Goal: Task Accomplishment & Management: Manage account settings

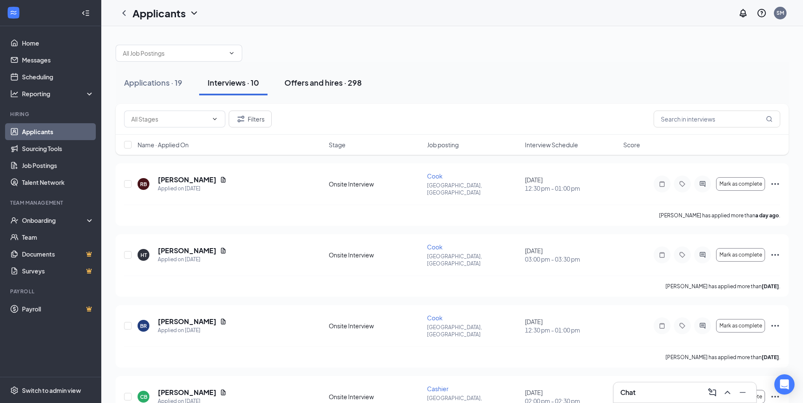
click at [364, 80] on button "Offers and hires · 298" at bounding box center [323, 82] width 94 height 25
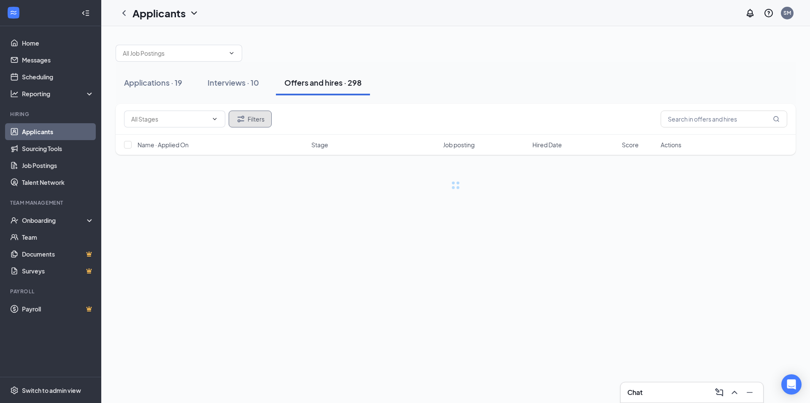
click at [254, 114] on button "Filters" at bounding box center [250, 119] width 43 height 17
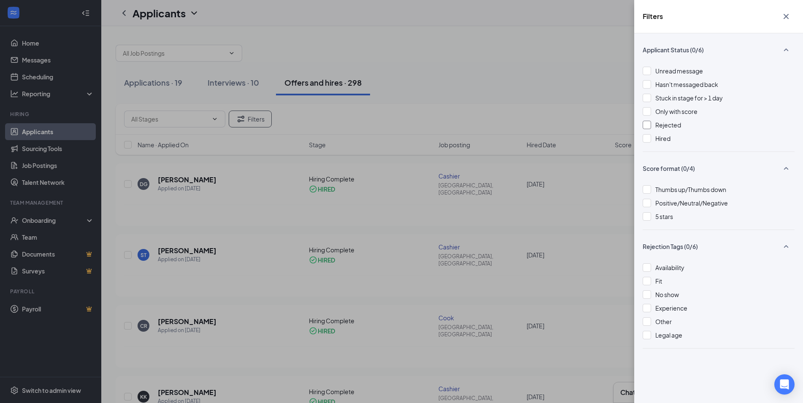
click at [648, 126] on div at bounding box center [646, 125] width 8 height 8
click at [514, 74] on div "Filters Applicant Status (0/6) Unread message Hasn't messaged back Stuck in sta…" at bounding box center [401, 201] width 803 height 403
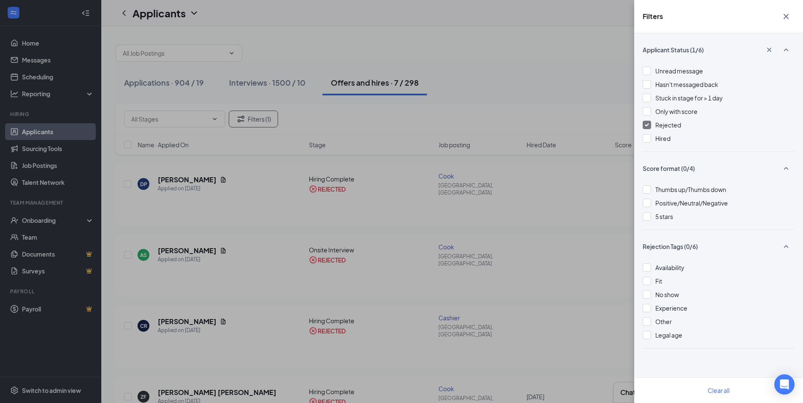
click at [508, 78] on div "Filters Applicant Status (1/6) Unread message Hasn't messaged back Stuck in sta…" at bounding box center [401, 201] width 803 height 403
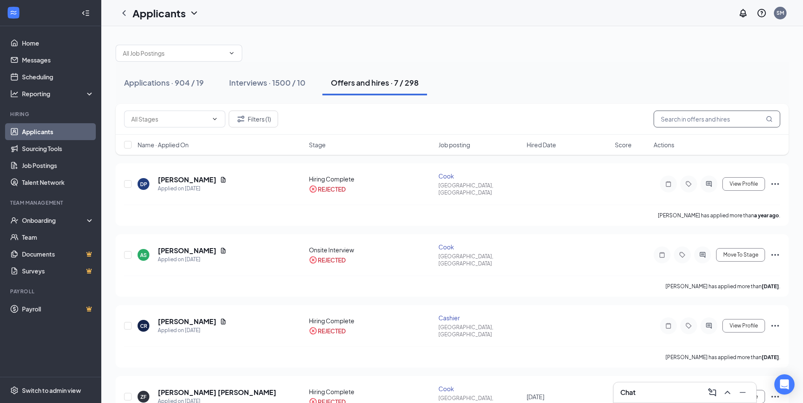
click at [713, 117] on input "text" at bounding box center [716, 119] width 127 height 17
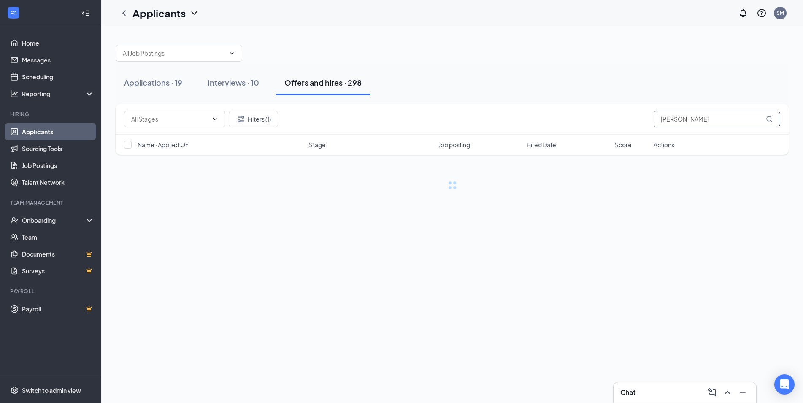
type input "[PERSON_NAME]"
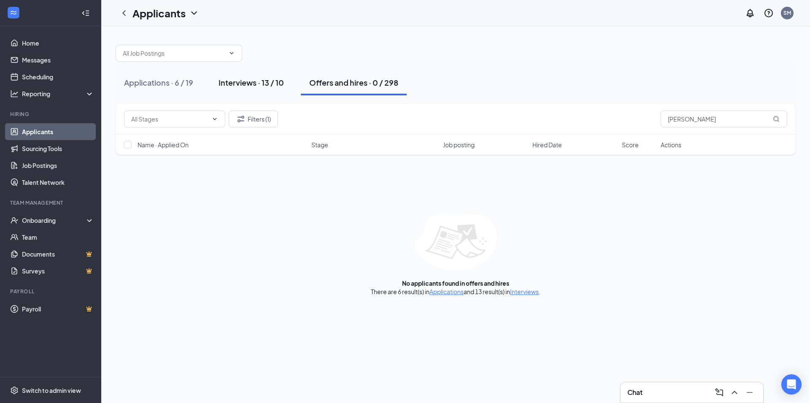
click at [241, 84] on div "Interviews · 13 / 10" at bounding box center [250, 82] width 65 height 11
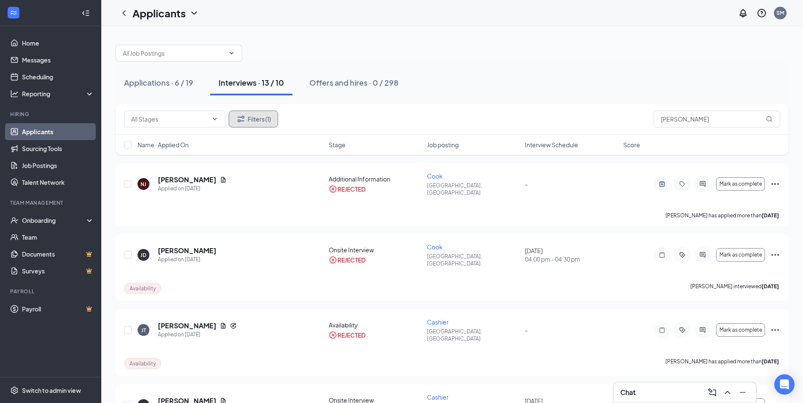
click at [251, 117] on button "Filters (1)" at bounding box center [253, 119] width 49 height 17
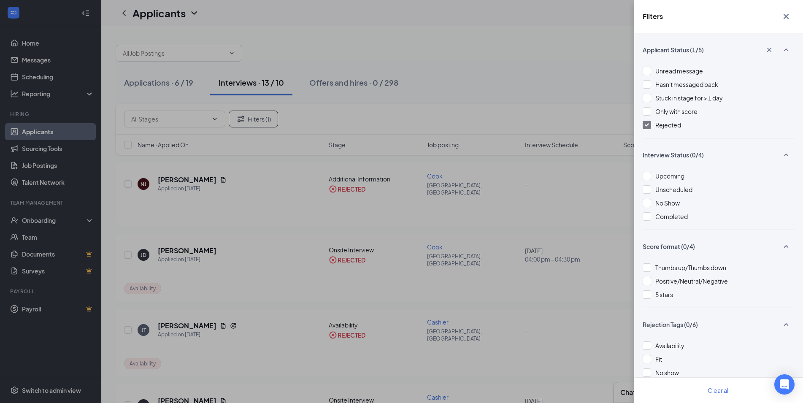
click at [453, 110] on div "Filters Applicant Status (1/5) Unread message Hasn't messaged back Stuck in sta…" at bounding box center [401, 201] width 803 height 403
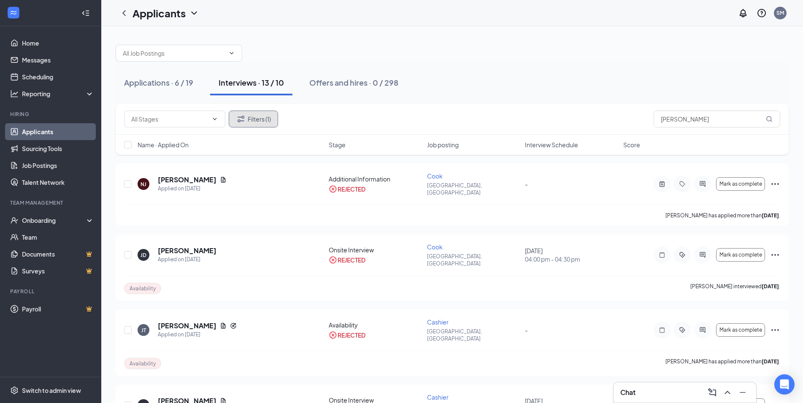
click at [244, 121] on icon "Filter" at bounding box center [240, 119] width 7 height 6
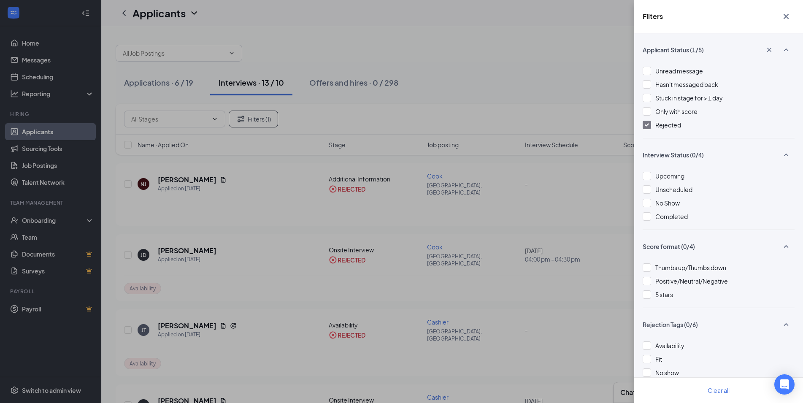
click at [650, 127] on div at bounding box center [646, 125] width 8 height 8
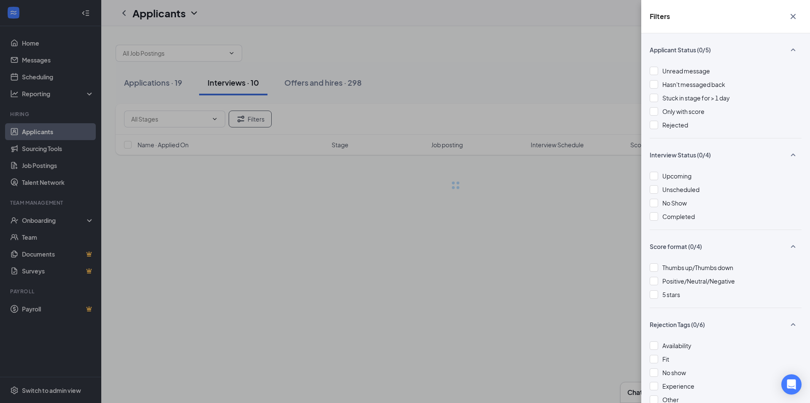
click at [546, 70] on div "Filters Applicant Status (0/5) Unread message Hasn't messaged back Stuck in sta…" at bounding box center [405, 201] width 810 height 403
click at [475, 92] on div "Filters Applicant Status (0/5) Unread message Hasn't messaged back Stuck in sta…" at bounding box center [405, 201] width 810 height 403
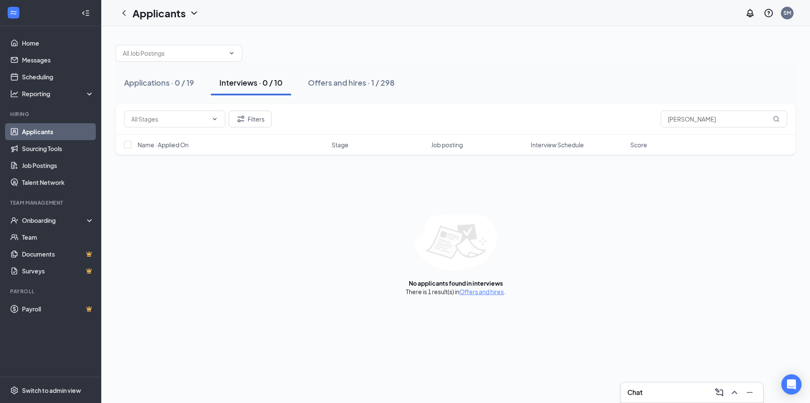
click at [370, 86] on div "Offers and hires · 1 / 298" at bounding box center [351, 82] width 86 height 11
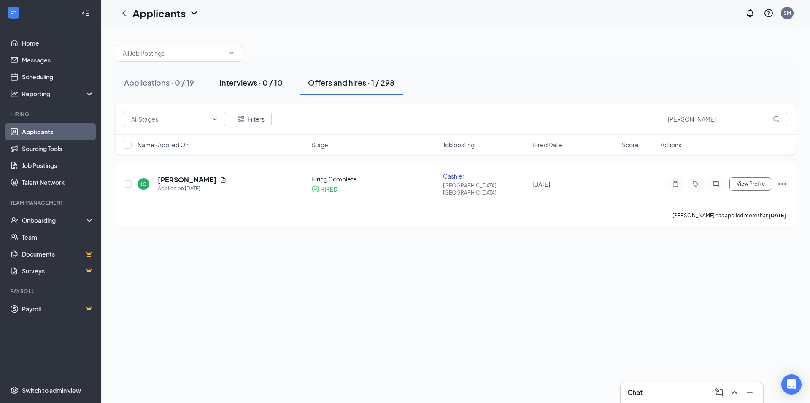
click at [258, 91] on button "Interviews · 0 / 10" at bounding box center [251, 82] width 80 height 25
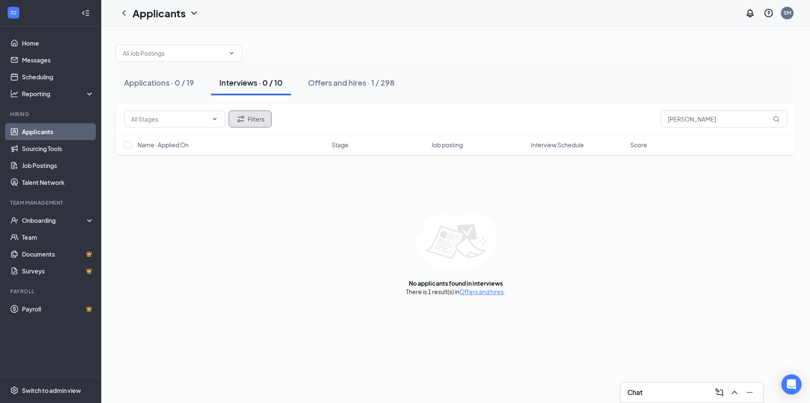
click at [260, 124] on button "Filters" at bounding box center [250, 119] width 43 height 17
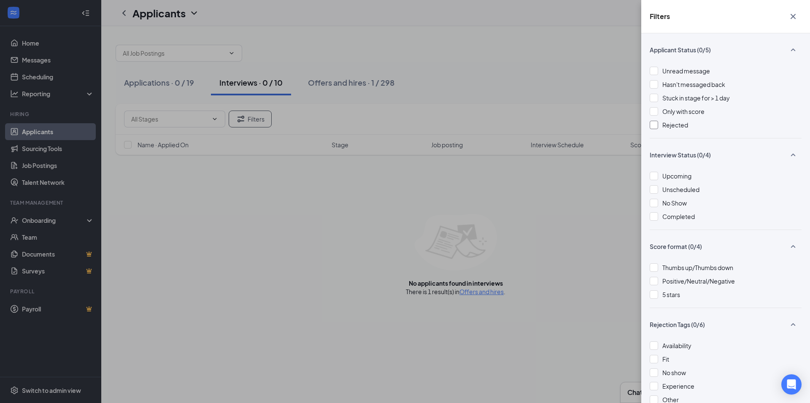
drag, startPoint x: 657, startPoint y: 126, endPoint x: 657, endPoint y: 121, distance: 4.6
click at [657, 125] on div at bounding box center [654, 125] width 8 height 8
click at [614, 80] on div "Filters Applicant Status (0/5) Unread message Hasn't messaged back Stuck in sta…" at bounding box center [405, 201] width 810 height 403
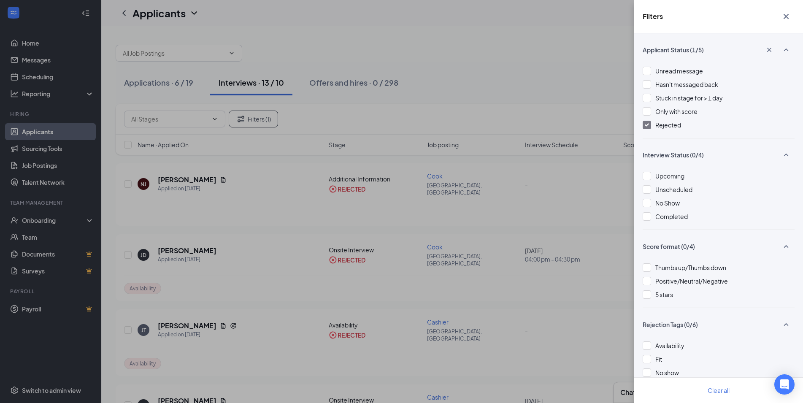
click at [542, 66] on div "Filters Applicant Status (1/5) Unread message Hasn't messaged back Stuck in sta…" at bounding box center [401, 201] width 803 height 403
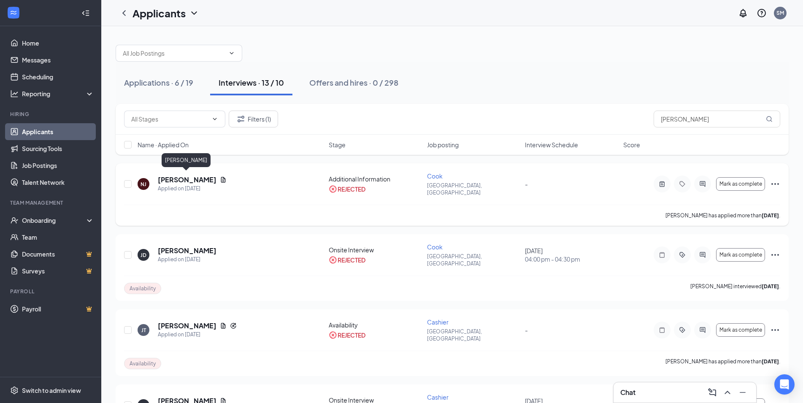
click at [189, 178] on h5 "[PERSON_NAME]" at bounding box center [187, 179] width 59 height 9
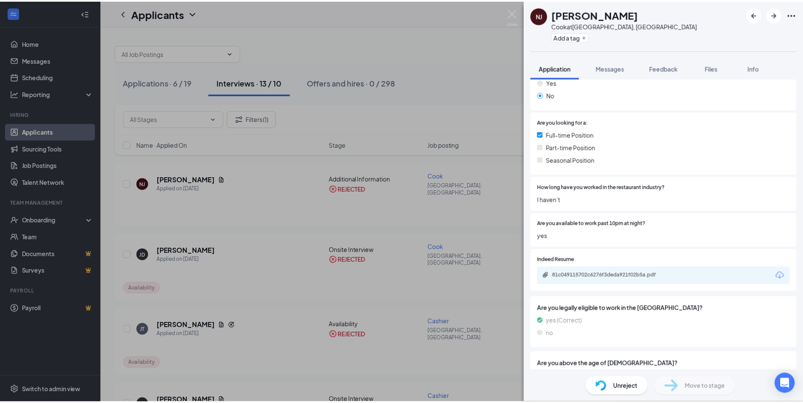
scroll to position [142, 0]
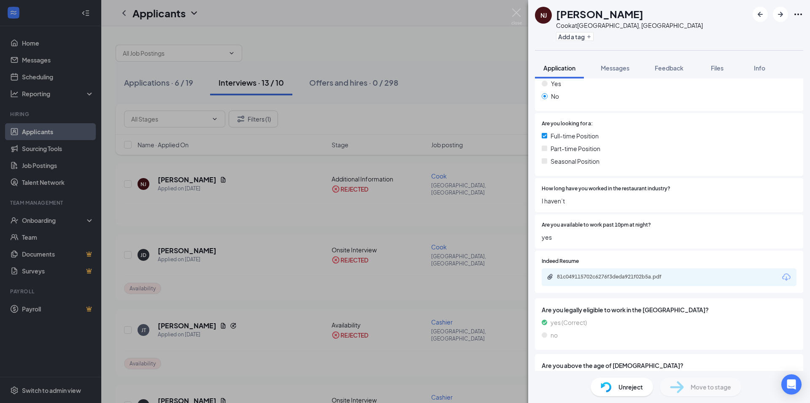
click at [620, 275] on div "81c049115702c6276f3deda921f02b5a.pdf" at bounding box center [616, 276] width 118 height 7
click at [612, 385] on div "Unreject" at bounding box center [622, 387] width 62 height 19
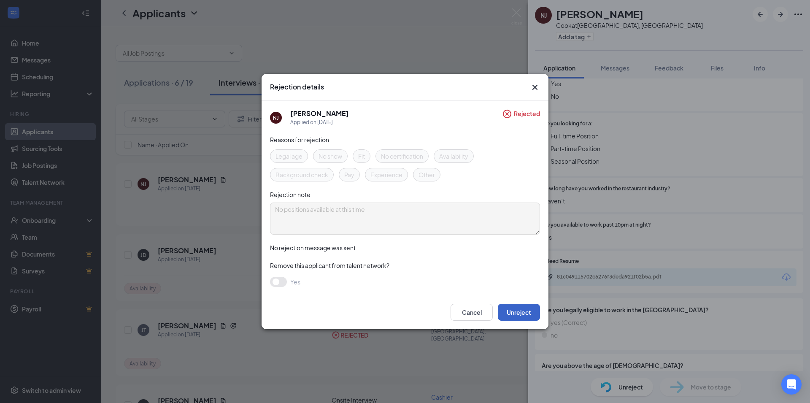
click at [529, 318] on button "Unreject" at bounding box center [519, 312] width 42 height 17
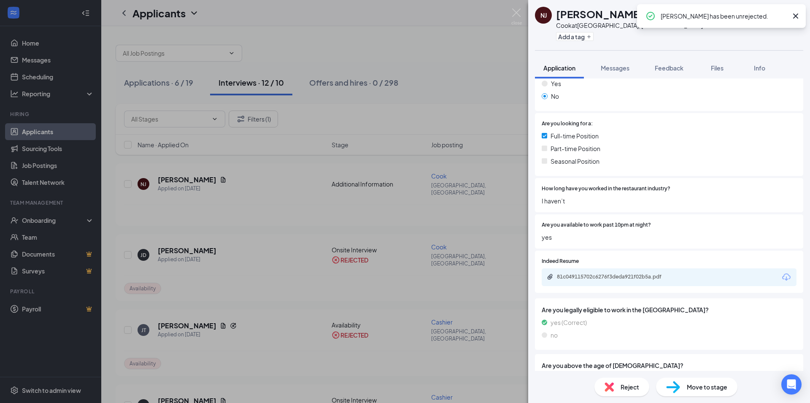
click at [794, 17] on icon "Cross" at bounding box center [795, 15] width 5 height 5
click at [516, 11] on img at bounding box center [516, 16] width 11 height 16
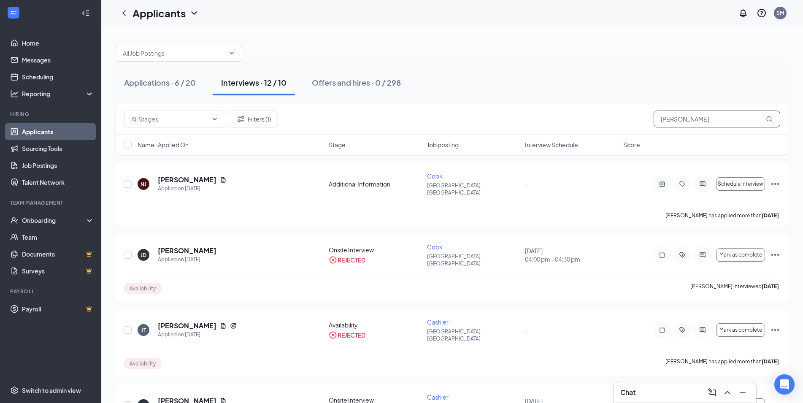
drag, startPoint x: 701, startPoint y: 116, endPoint x: 467, endPoint y: 141, distance: 235.0
click at [653, 127] on input "[PERSON_NAME]" at bounding box center [716, 119] width 127 height 17
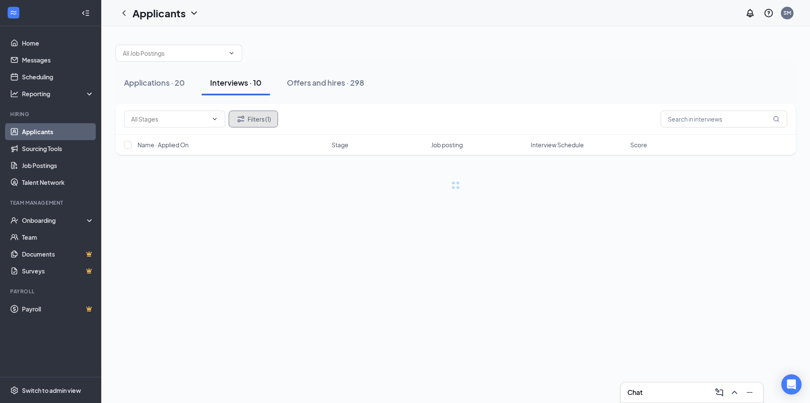
click at [248, 120] on button "Filters (1)" at bounding box center [253, 119] width 49 height 17
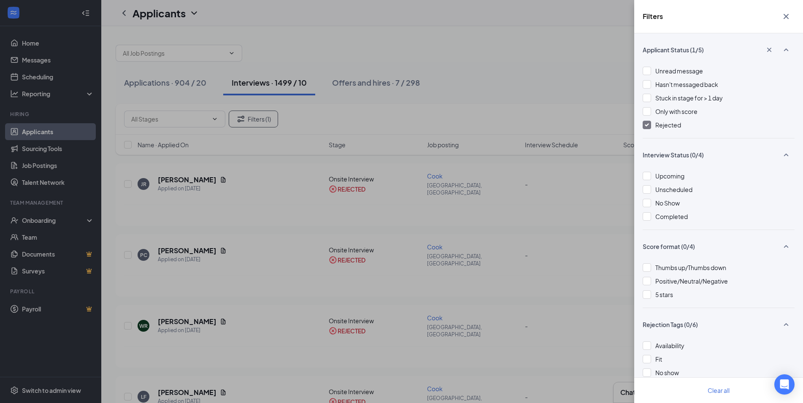
click at [649, 126] on div at bounding box center [646, 125] width 8 height 8
click at [488, 88] on div "Filters Applicant Status (1/5) Unread message Hasn't messaged back Stuck in sta…" at bounding box center [401, 201] width 803 height 403
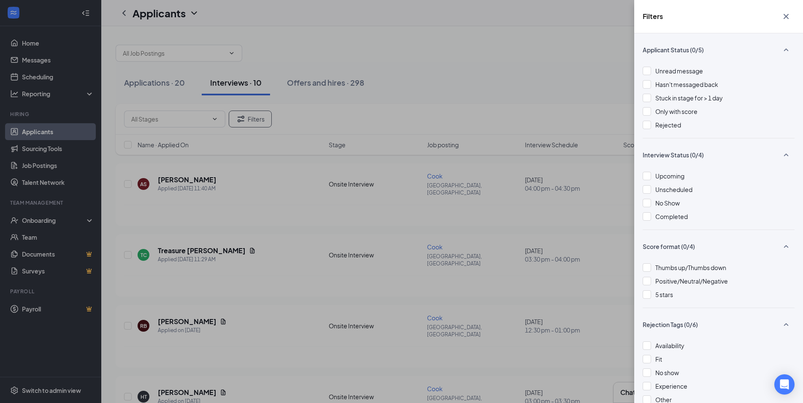
click at [784, 16] on icon "Cross" at bounding box center [786, 16] width 10 height 10
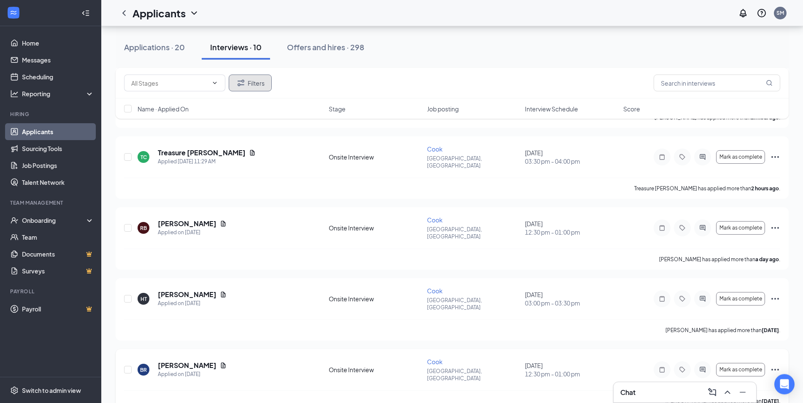
scroll to position [59, 0]
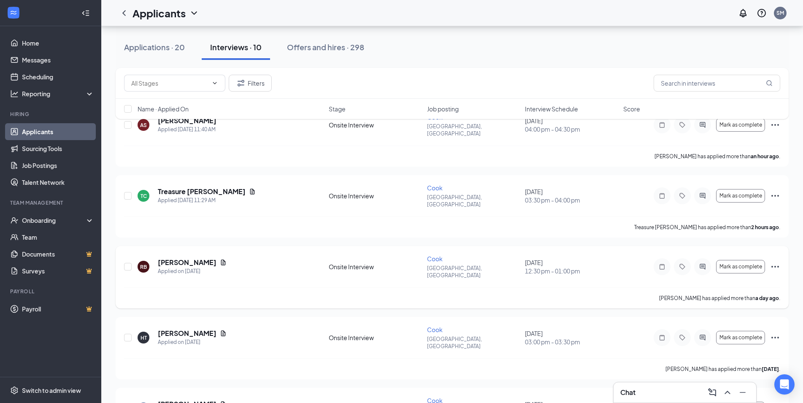
click at [777, 262] on icon "Ellipses" at bounding box center [775, 267] width 10 height 10
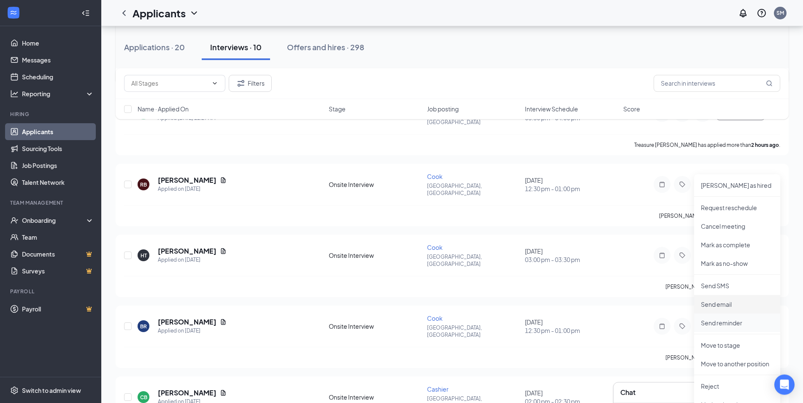
scroll to position [145, 0]
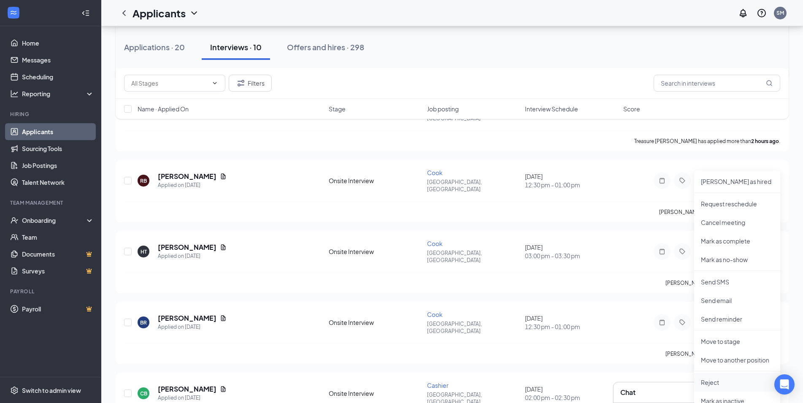
click at [720, 380] on p "Reject" at bounding box center [737, 382] width 73 height 8
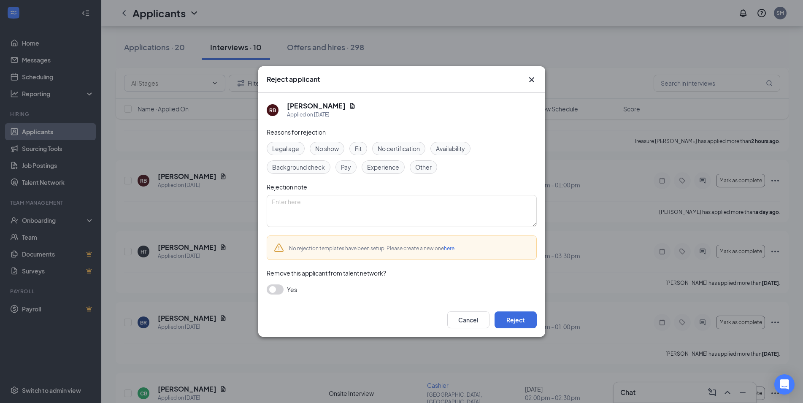
click at [326, 147] on span "No show" at bounding box center [327, 148] width 24 height 9
click at [528, 312] on button "Reject" at bounding box center [515, 319] width 42 height 17
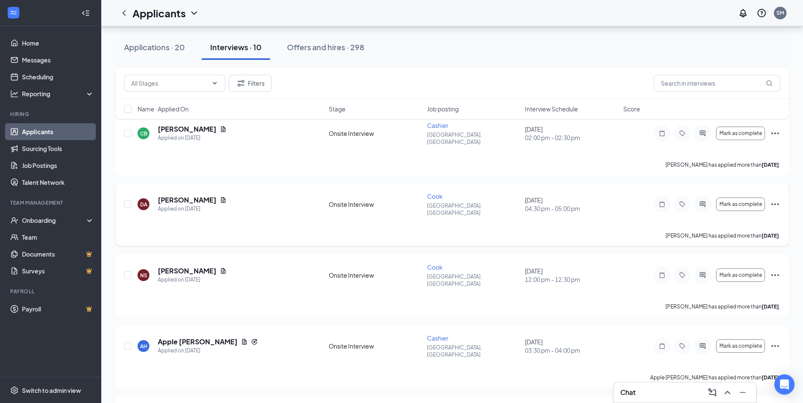
scroll to position [339, 0]
